Goal: Communication & Community: Participate in discussion

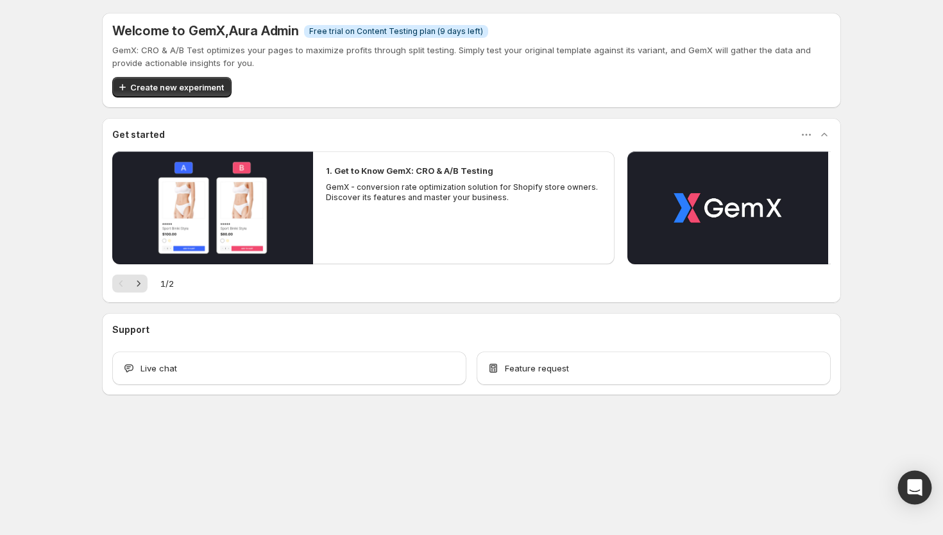
click at [908, 484] on icon "Open Intercom Messenger" at bounding box center [915, 487] width 17 height 17
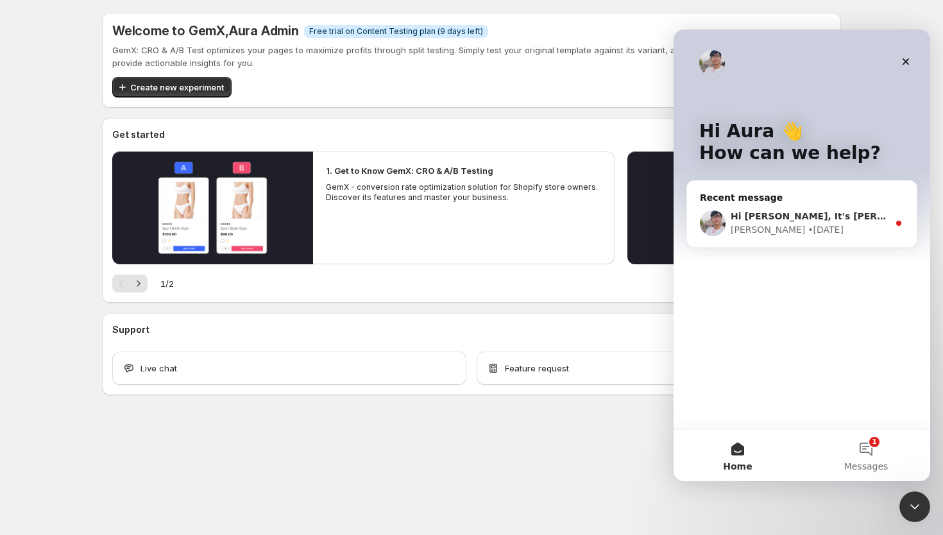
click at [814, 228] on div "Antony • 2d ago" at bounding box center [810, 229] width 158 height 13
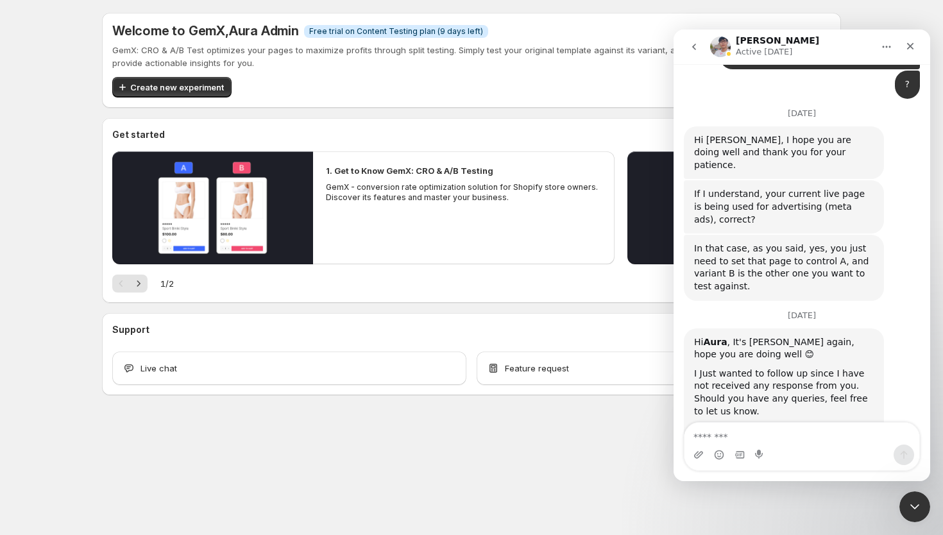
scroll to position [967, 0]
click at [704, 51] on button "go back" at bounding box center [694, 47] width 24 height 24
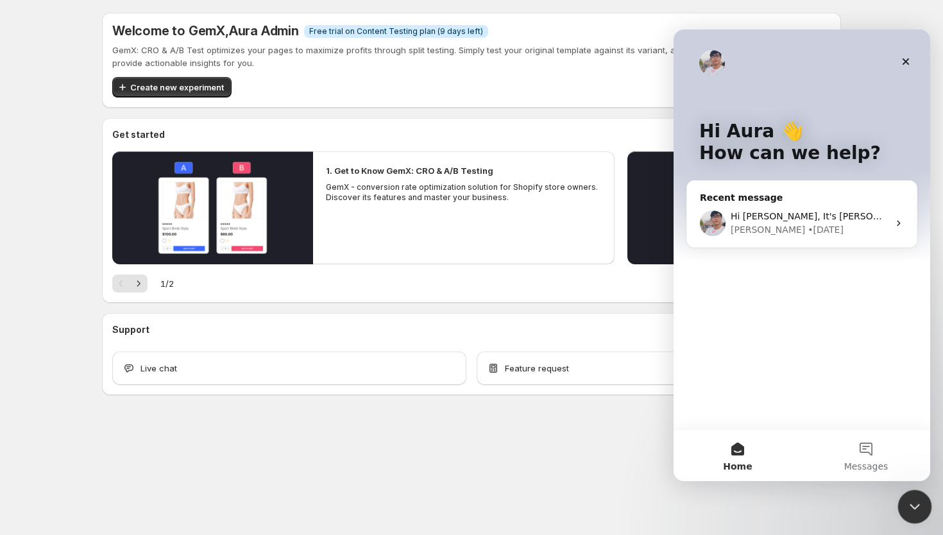
click at [923, 512] on div "Close Intercom Messenger" at bounding box center [913, 505] width 31 height 31
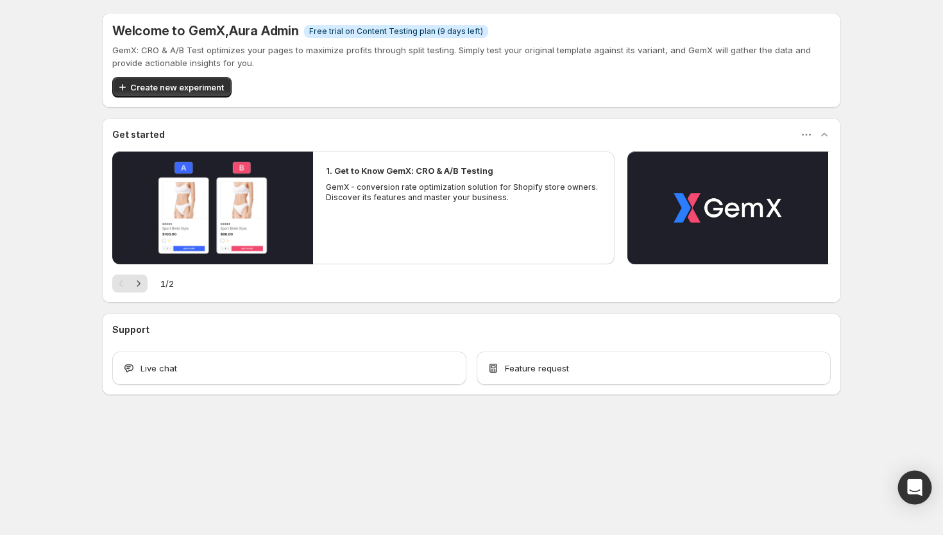
click at [927, 490] on div "Open Intercom Messenger" at bounding box center [915, 488] width 34 height 34
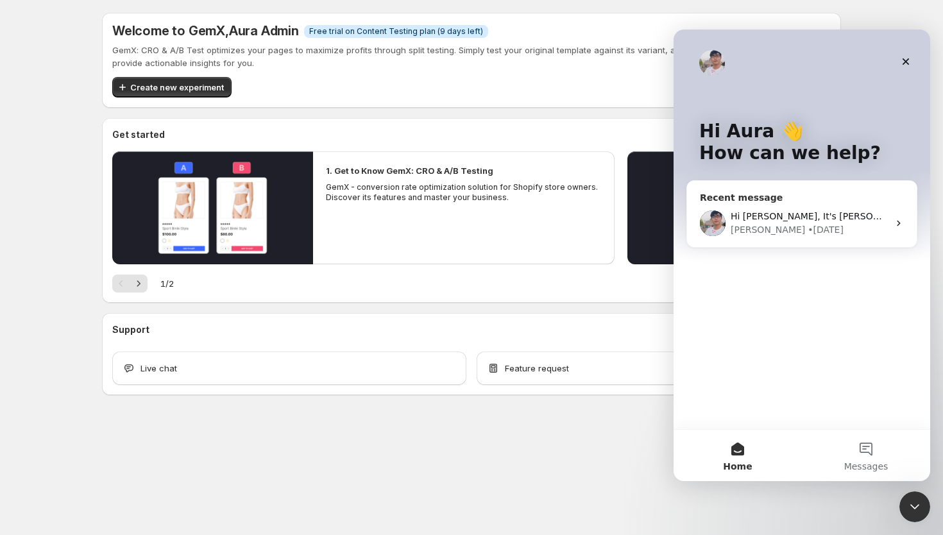
click at [808, 232] on div "• 2d ago" at bounding box center [826, 229] width 36 height 13
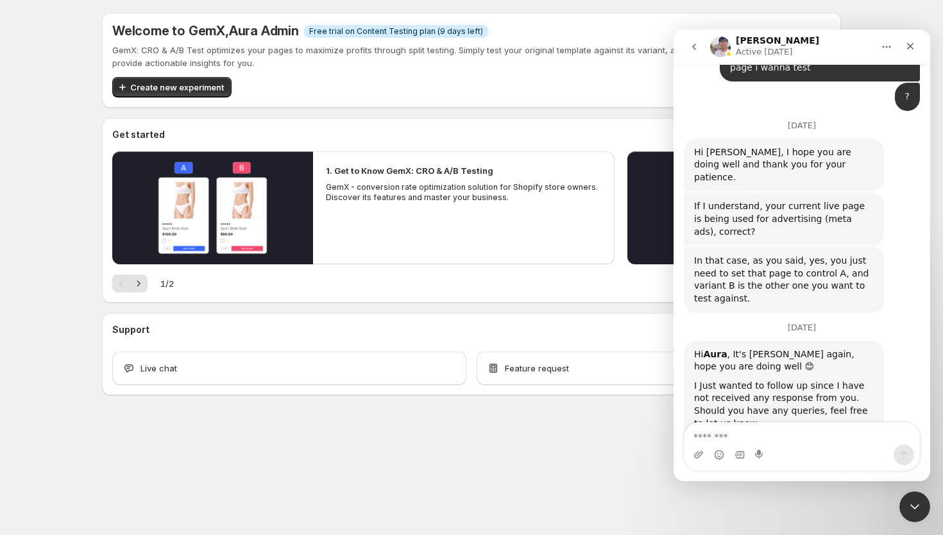
scroll to position [967, 0]
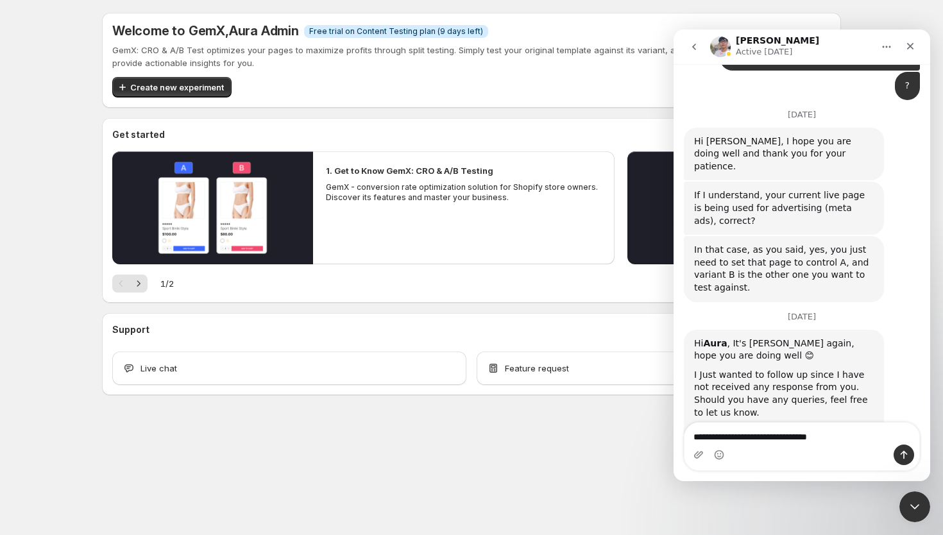
type textarea "**********"
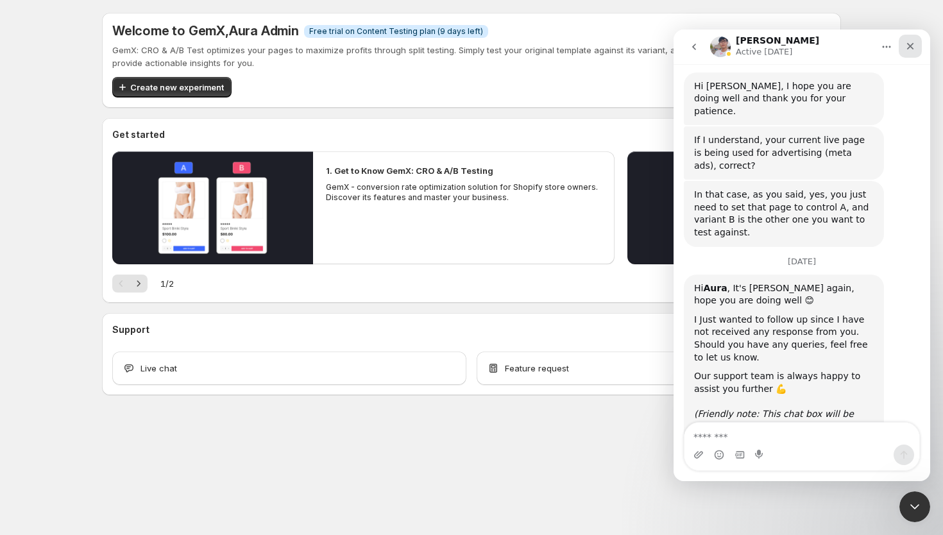
click at [908, 50] on icon "Close" at bounding box center [910, 46] width 10 height 10
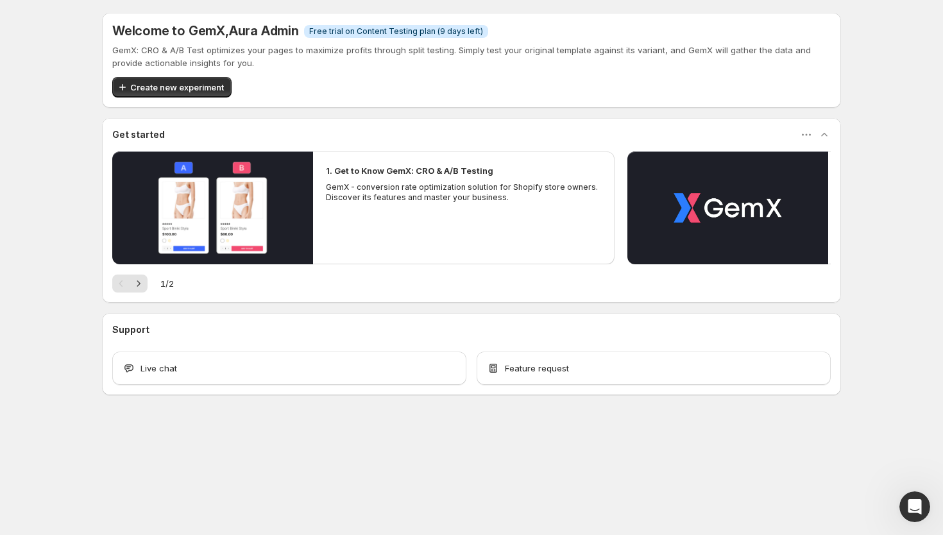
scroll to position [930, 0]
